Goal: Find specific page/section: Find specific page/section

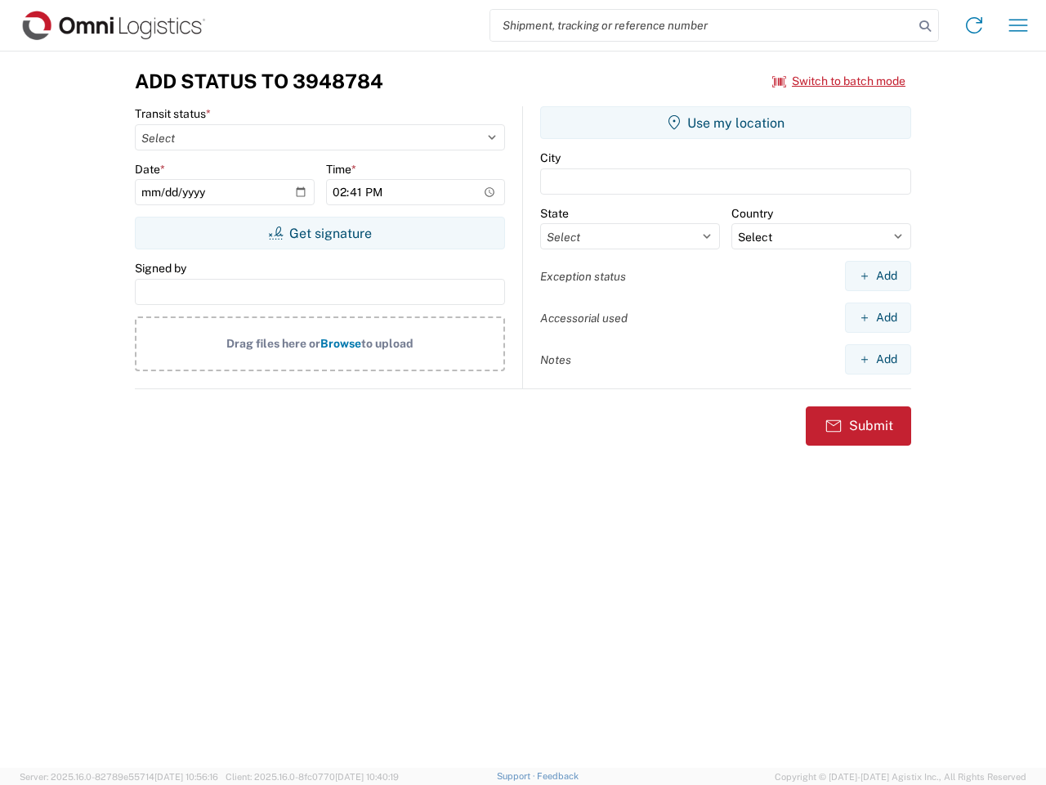
click at [702, 25] on input "search" at bounding box center [701, 25] width 423 height 31
click at [925, 26] on icon at bounding box center [925, 26] width 23 height 23
click at [974, 25] on icon at bounding box center [974, 25] width 26 height 26
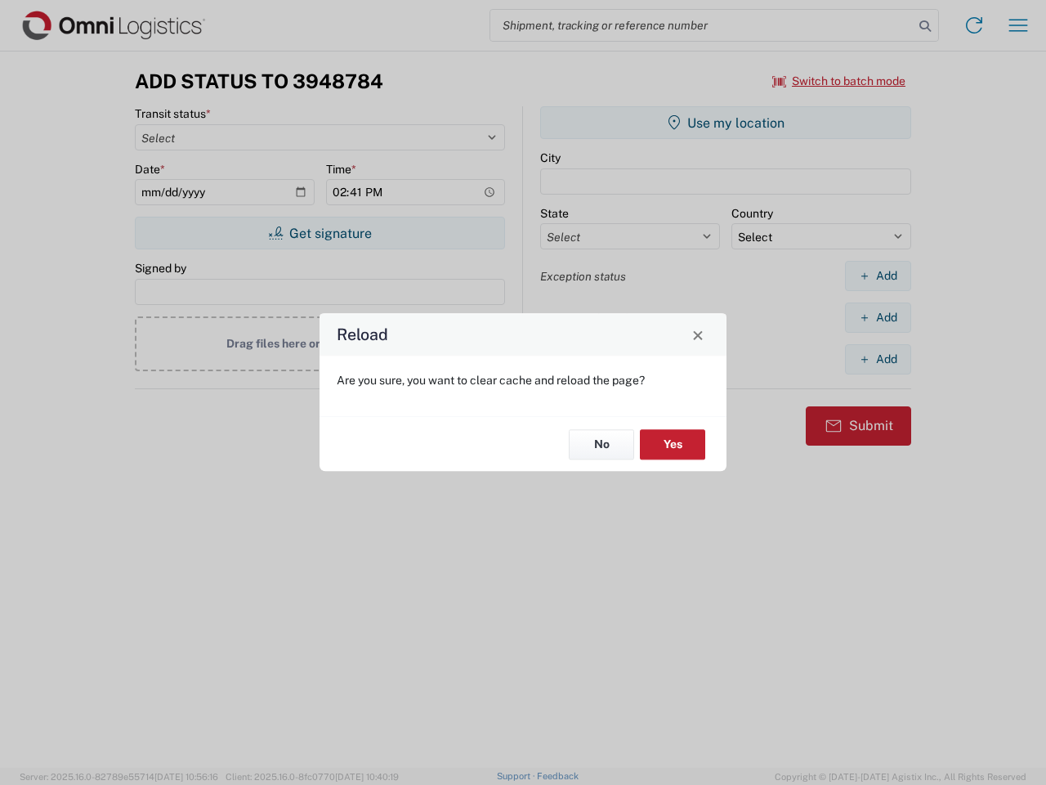
click at [1018, 25] on div "Reload Are you sure, you want to clear cache and reload the page? No Yes" at bounding box center [523, 392] width 1046 height 785
click at [839, 81] on div "Reload Are you sure, you want to clear cache and reload the page? No Yes" at bounding box center [523, 392] width 1046 height 785
click at [320, 233] on div "Reload Are you sure, you want to clear cache and reload the page? No Yes" at bounding box center [523, 392] width 1046 height 785
click at [726, 123] on div "Reload Are you sure, you want to clear cache and reload the page? No Yes" at bounding box center [523, 392] width 1046 height 785
click at [878, 275] on div "Reload Are you sure, you want to clear cache and reload the page? No Yes" at bounding box center [523, 392] width 1046 height 785
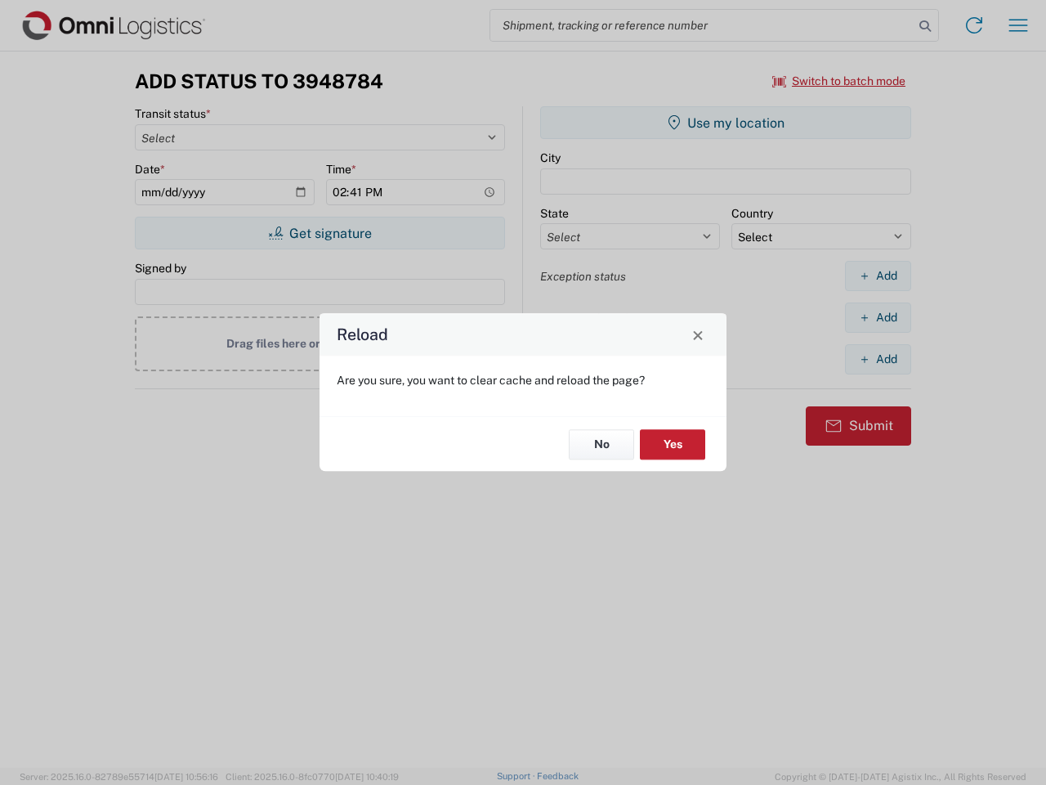
click at [878, 317] on div "Reload Are you sure, you want to clear cache and reload the page? No Yes" at bounding box center [523, 392] width 1046 height 785
click at [878, 359] on div "Reload Are you sure, you want to clear cache and reload the page? No Yes" at bounding box center [523, 392] width 1046 height 785
